Goal: Find specific page/section: Find specific page/section

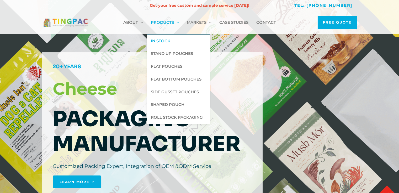
click at [160, 41] on span "In Stock" at bounding box center [160, 41] width 19 height 5
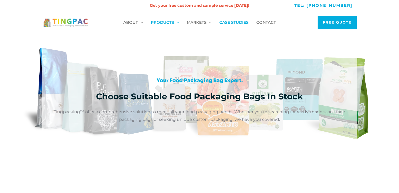
click at [175, 56] on div at bounding box center [199, 99] width 314 height 119
